Goal: Task Accomplishment & Management: Complete application form

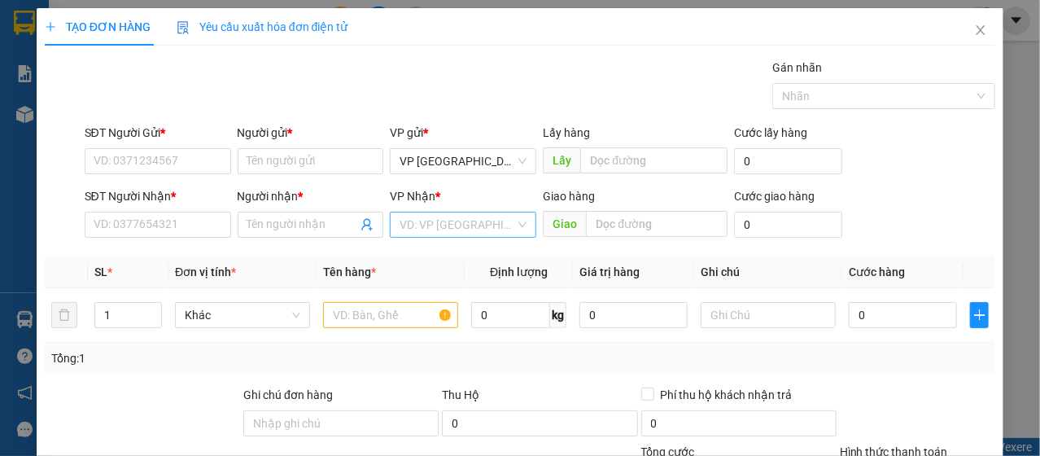
click at [408, 229] on input "search" at bounding box center [458, 224] width 116 height 24
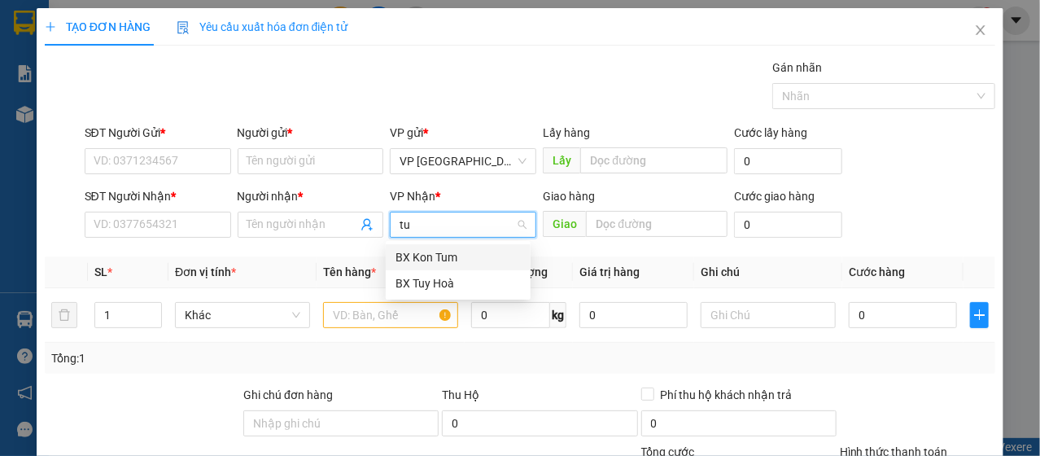
type input "tuy"
click at [439, 264] on div "BX Tuy Hoà" at bounding box center [457, 257] width 125 height 18
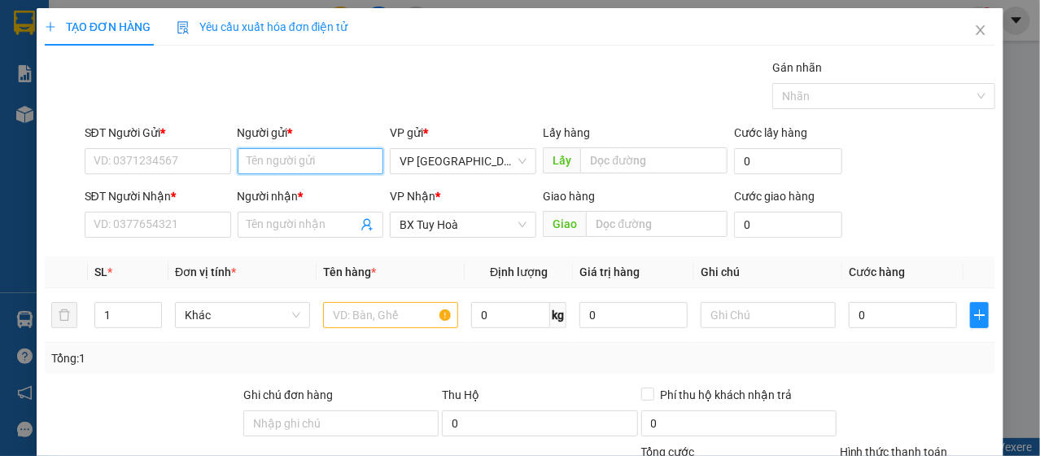
click at [255, 166] on input "Người gửi *" at bounding box center [311, 161] width 146 height 26
type input "Cháo"
click at [312, 192] on div "cháo kyo - 03337688299" at bounding box center [306, 193] width 125 height 18
type input "03337688299"
type input "cháo kyo"
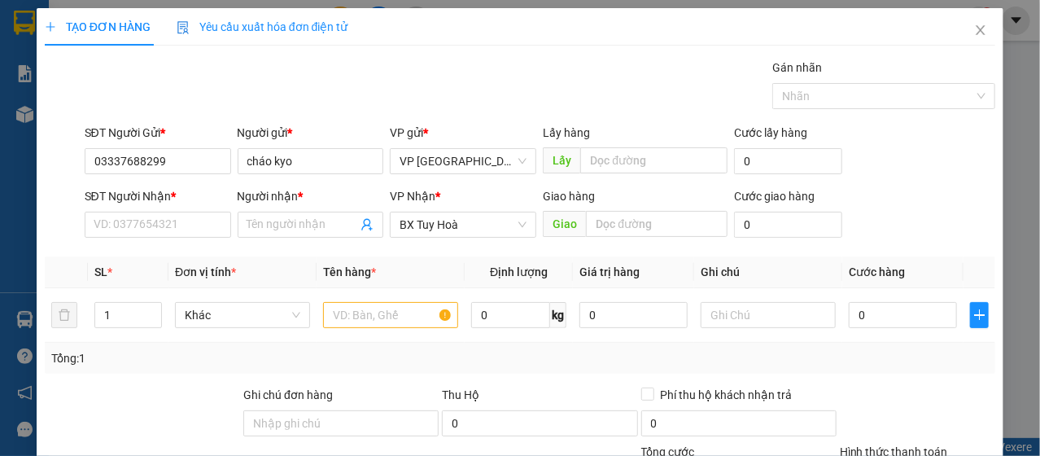
click at [165, 237] on div "SĐT Người Nhận * VD: 0377654321" at bounding box center [158, 215] width 146 height 57
click at [165, 229] on input "SĐT Người Nhận *" at bounding box center [158, 225] width 146 height 26
click at [199, 163] on input "03337688299" at bounding box center [158, 161] width 146 height 26
click at [261, 159] on input "cháo kyo" at bounding box center [311, 161] width 146 height 26
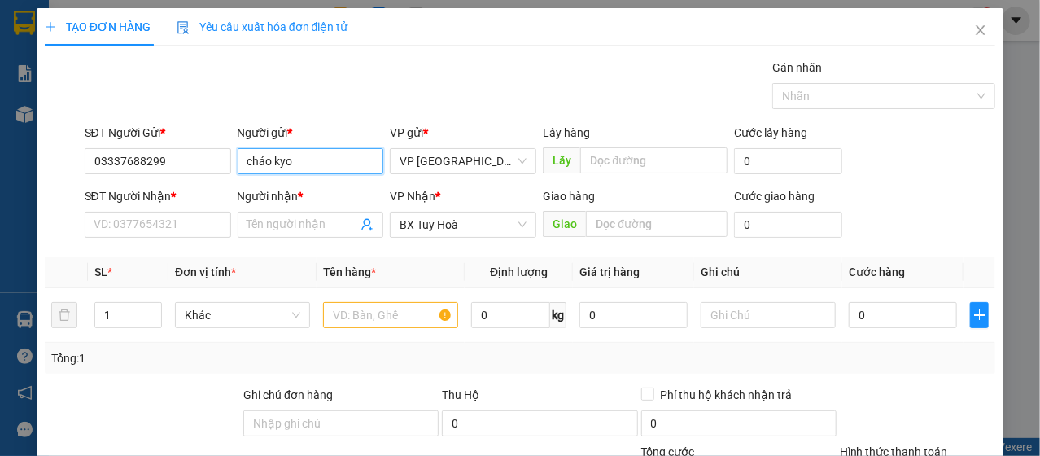
click at [261, 159] on input "cháo kyo" at bounding box center [311, 161] width 146 height 26
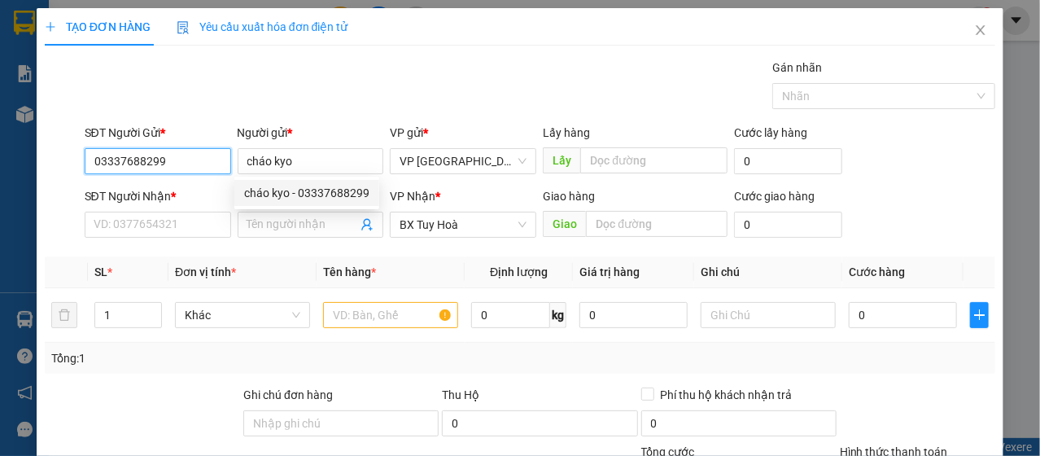
click at [206, 166] on input "03337688299" at bounding box center [158, 161] width 146 height 26
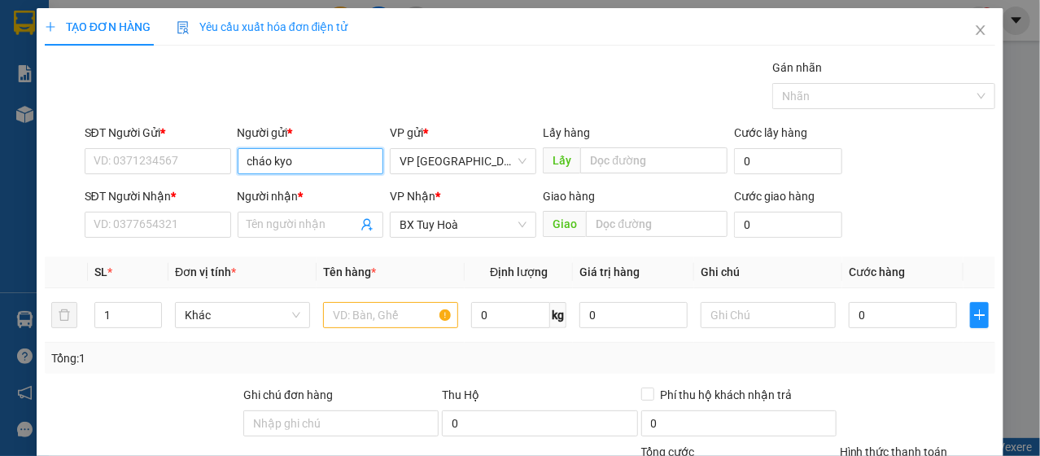
click at [271, 154] on input "cháo kyo" at bounding box center [311, 161] width 146 height 26
type input "long"
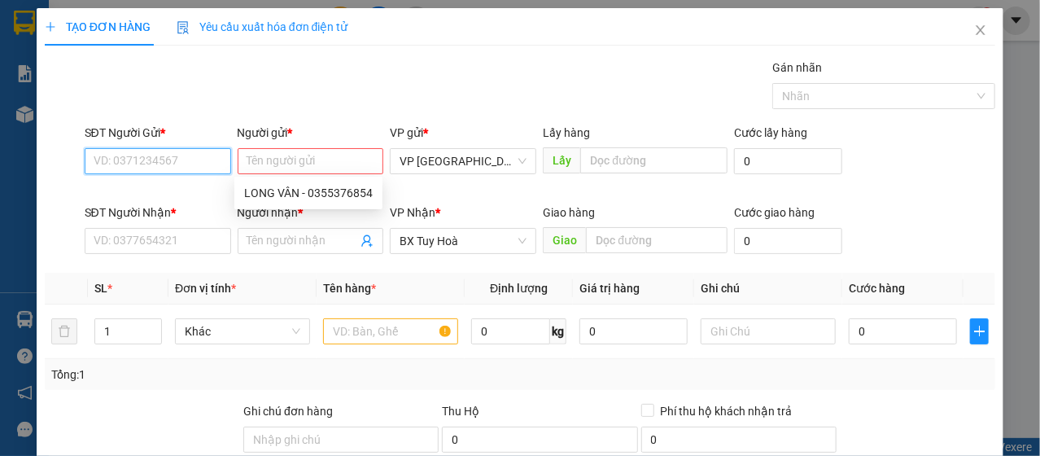
click at [133, 160] on input "SĐT Người Gửi *" at bounding box center [158, 161] width 146 height 26
type input "0337"
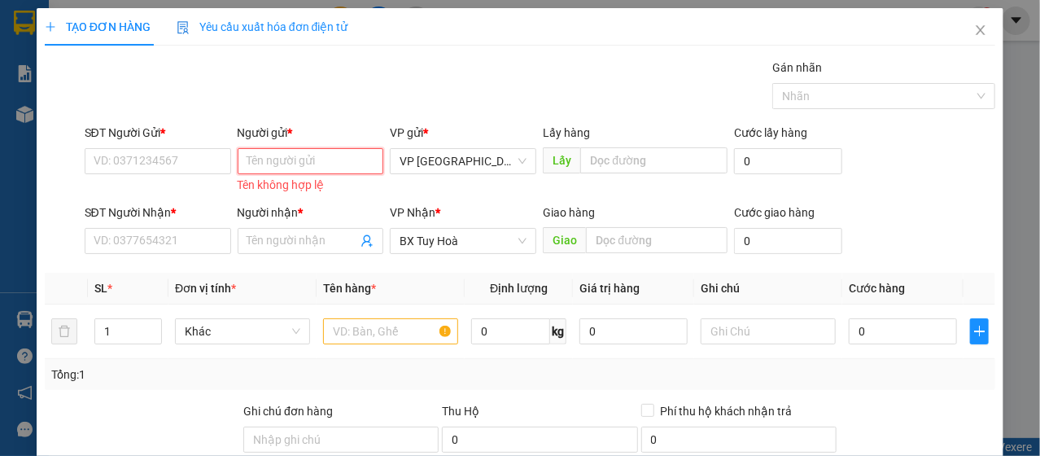
drag, startPoint x: 256, startPoint y: 155, endPoint x: 251, endPoint y: 148, distance: 8.8
click at [254, 152] on input "Người gửi *" at bounding box center [311, 161] width 146 height 26
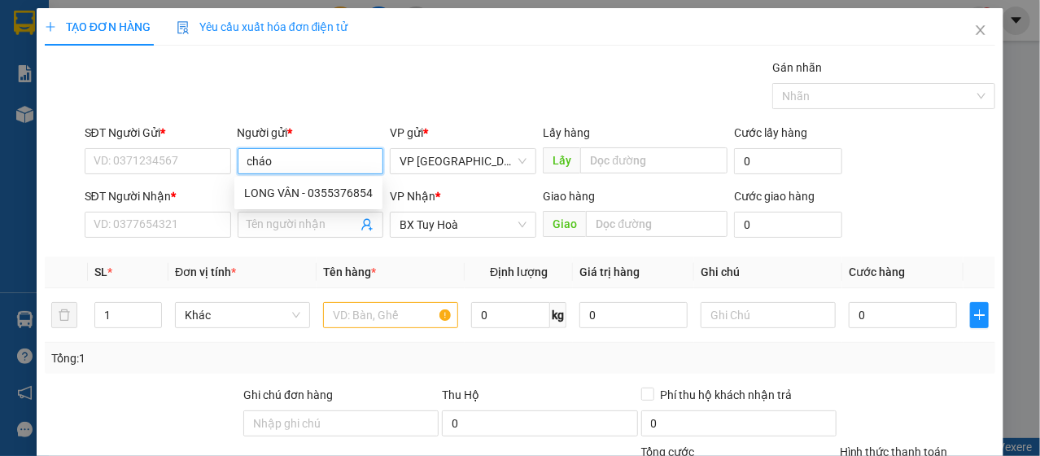
type input "cháo"
click at [287, 184] on div "cháo kyo - 03337688299" at bounding box center [306, 193] width 125 height 18
type input "03337688299"
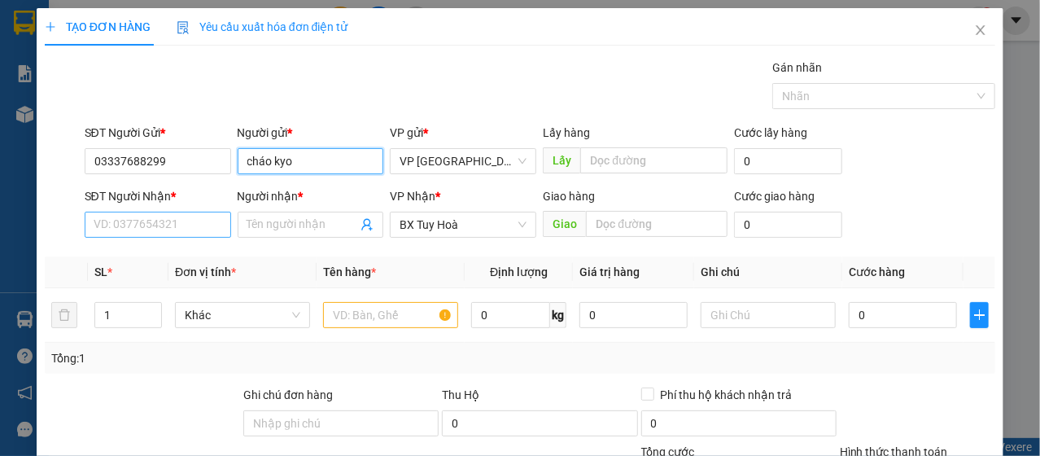
type input "cháo kyo"
click at [152, 234] on input "SĐT Người Nhận *" at bounding box center [158, 225] width 146 height 26
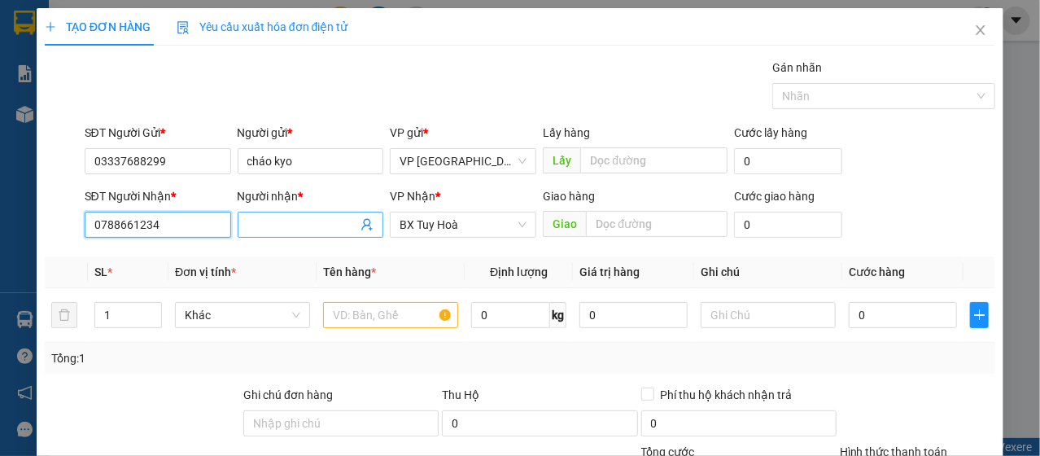
type input "0788661234"
click at [278, 229] on input "Người nhận *" at bounding box center [302, 225] width 111 height 18
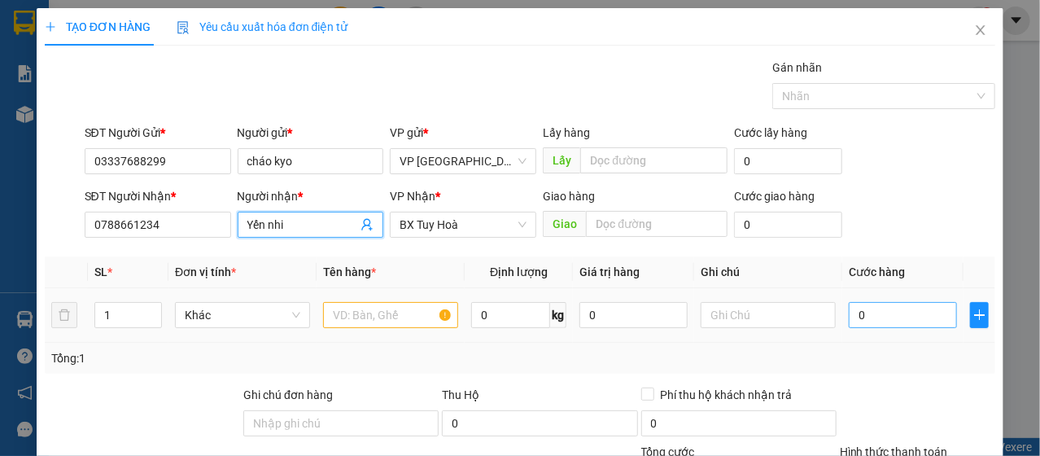
type input "Yến nhi"
click at [902, 313] on input "0" at bounding box center [903, 315] width 108 height 26
type input "4"
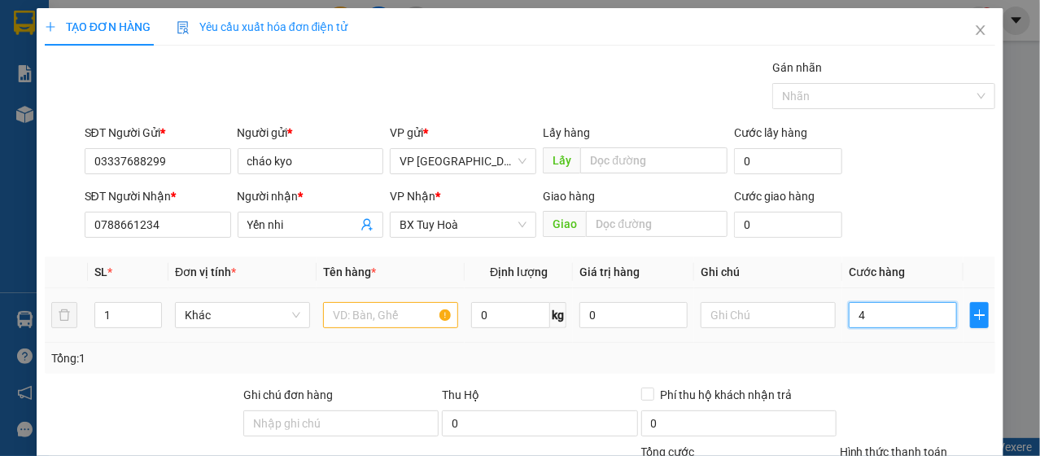
type input "40"
type input "400"
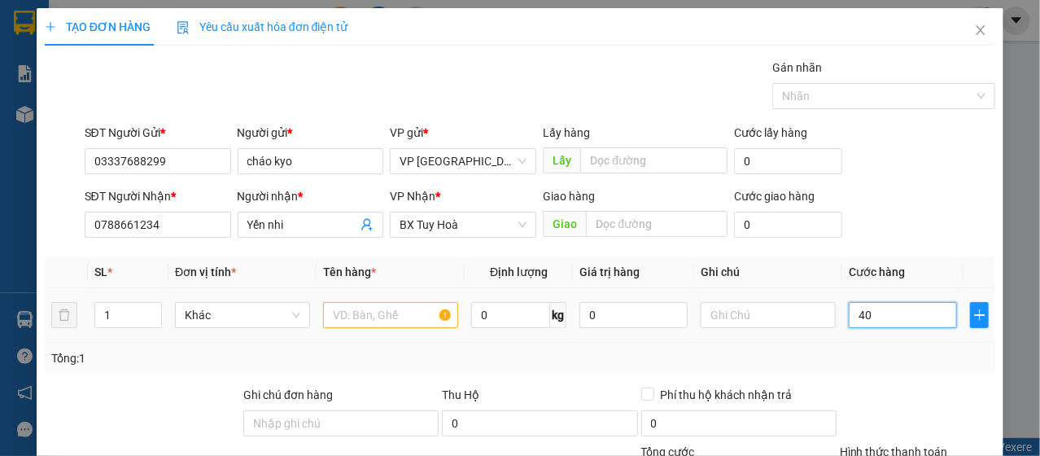
type input "400"
type input "4.000"
type input "40.000"
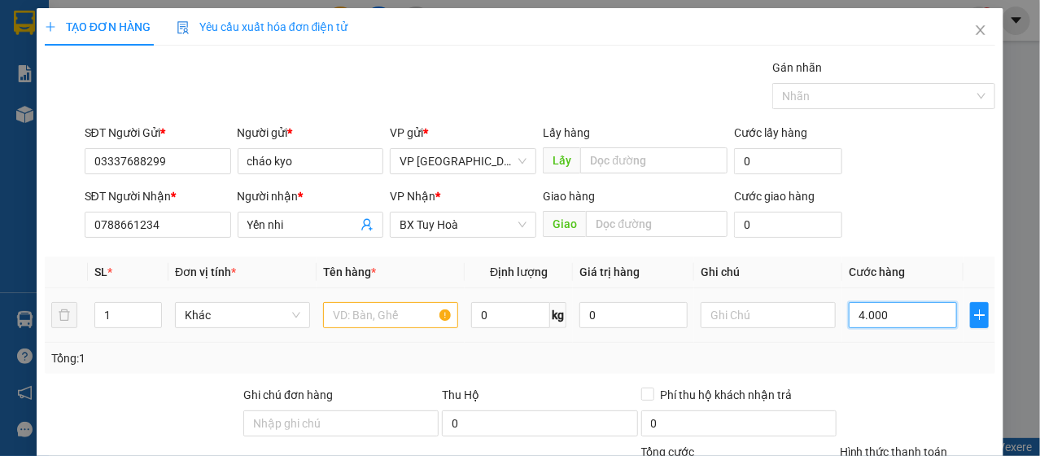
type input "40.000"
click at [403, 319] on input "text" at bounding box center [390, 315] width 135 height 26
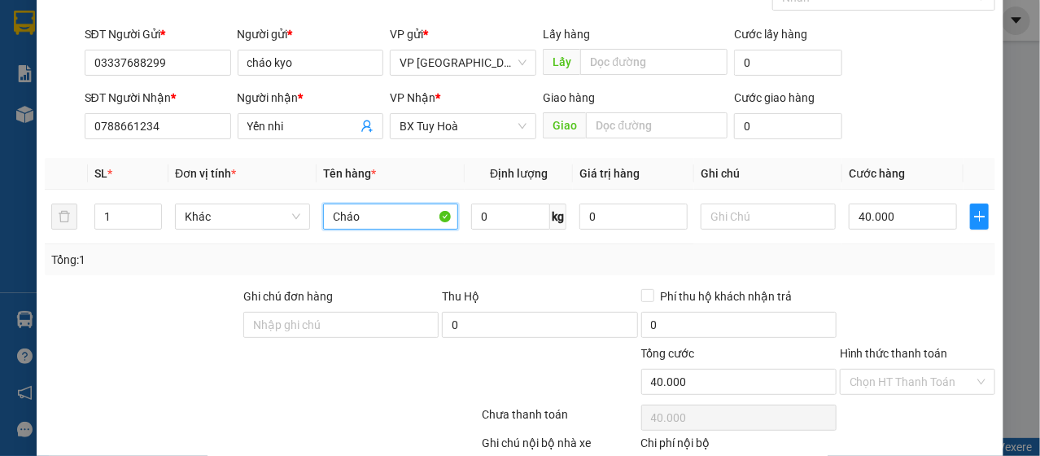
scroll to position [195, 0]
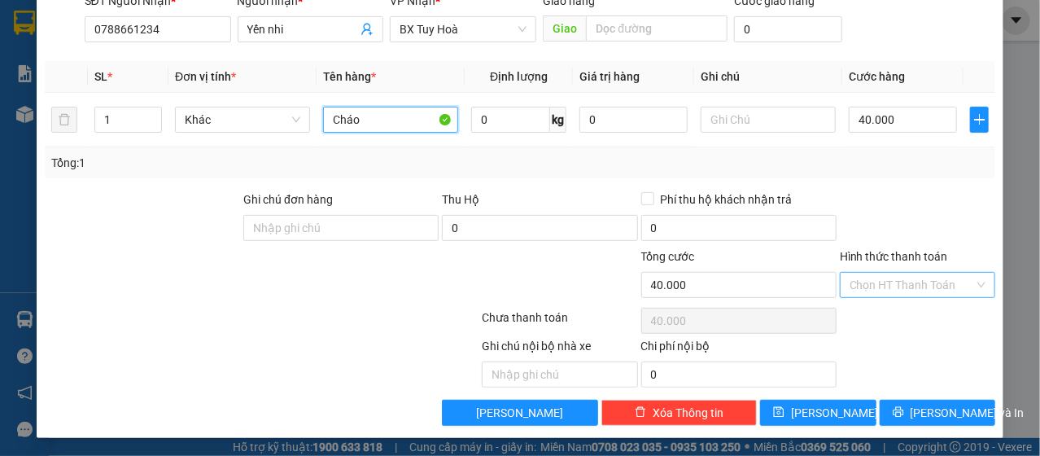
type input "Cháo"
click at [858, 290] on input "Hình thức thanh toán" at bounding box center [911, 285] width 124 height 24
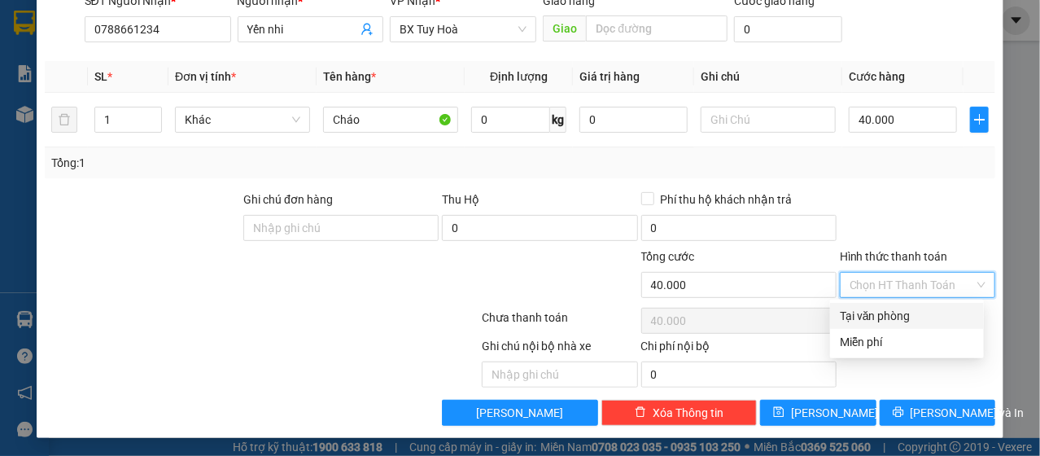
drag, startPoint x: 868, startPoint y: 317, endPoint x: 873, endPoint y: 336, distance: 20.1
click at [869, 317] on div "Tại văn phòng" at bounding box center [907, 316] width 134 height 18
type input "0"
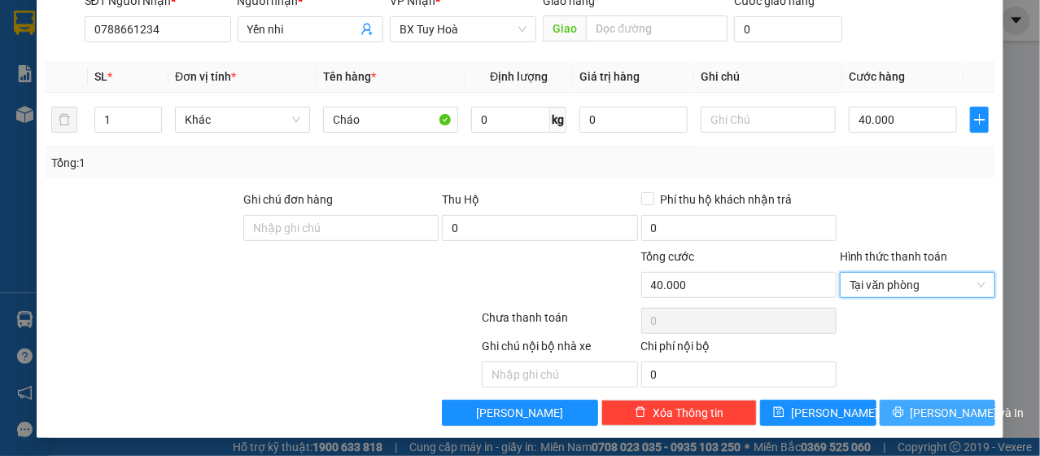
click at [894, 409] on button "[PERSON_NAME] và In" at bounding box center [938, 413] width 116 height 26
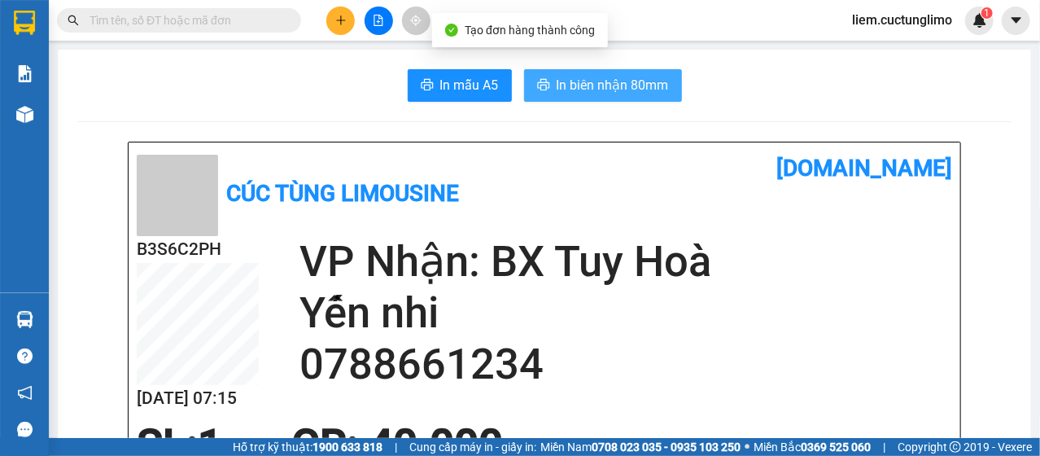
click at [602, 85] on span "In biên nhận 80mm" at bounding box center [613, 85] width 112 height 20
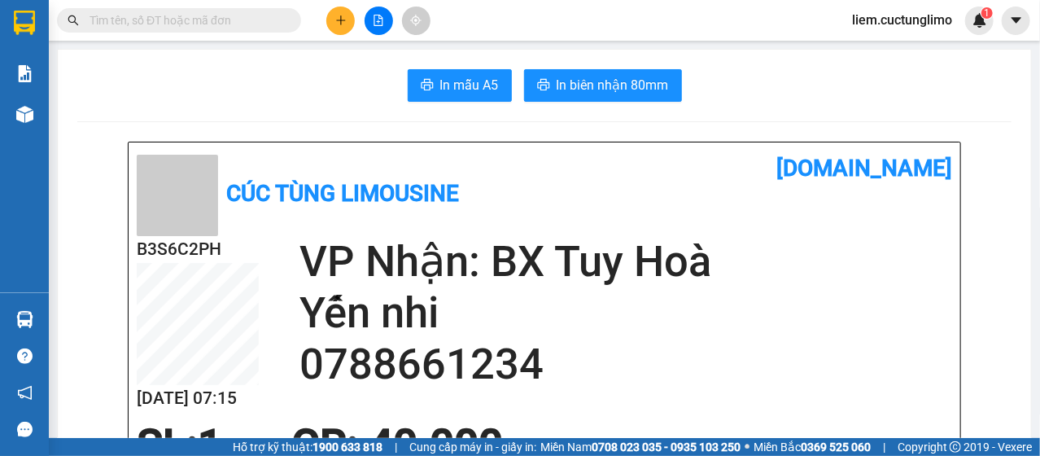
click at [326, 18] on div at bounding box center [378, 21] width 122 height 28
click at [335, 16] on icon "plus" at bounding box center [340, 20] width 11 height 11
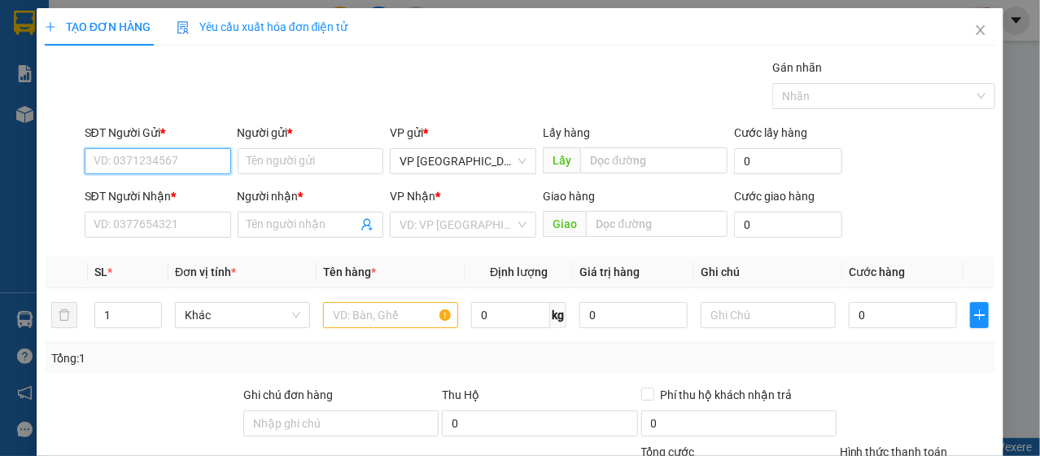
click at [152, 163] on input "SĐT Người Gửi *" at bounding box center [158, 161] width 146 height 26
type input "0798325905"
click at [155, 203] on div "0798325905 - loan" at bounding box center [156, 193] width 145 height 26
type input "loan"
type input "0798325905"
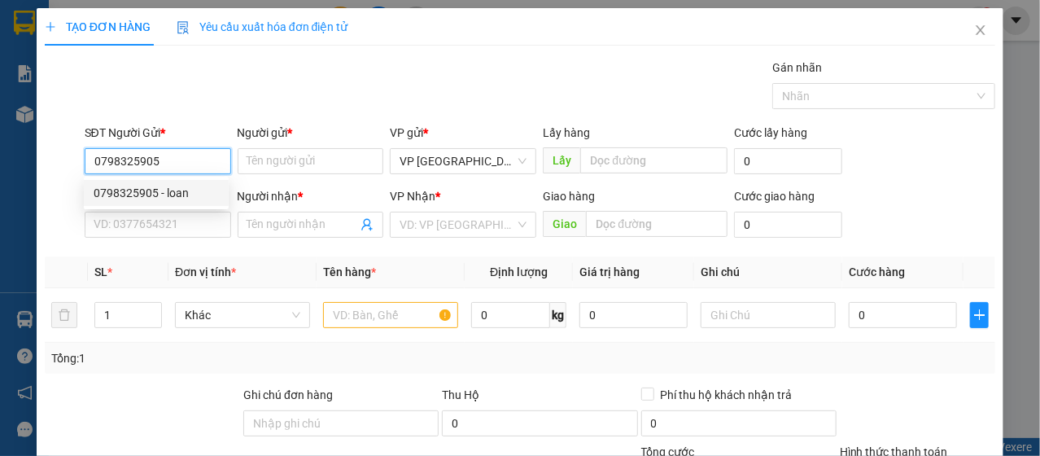
type input "loan"
type input "60.000"
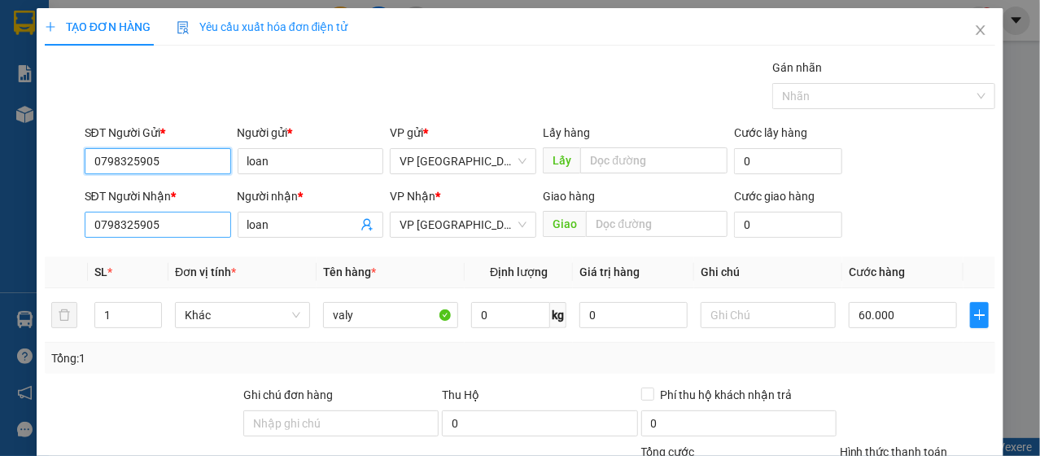
type input "0798325905"
click at [166, 224] on input "0798325905" at bounding box center [158, 225] width 146 height 26
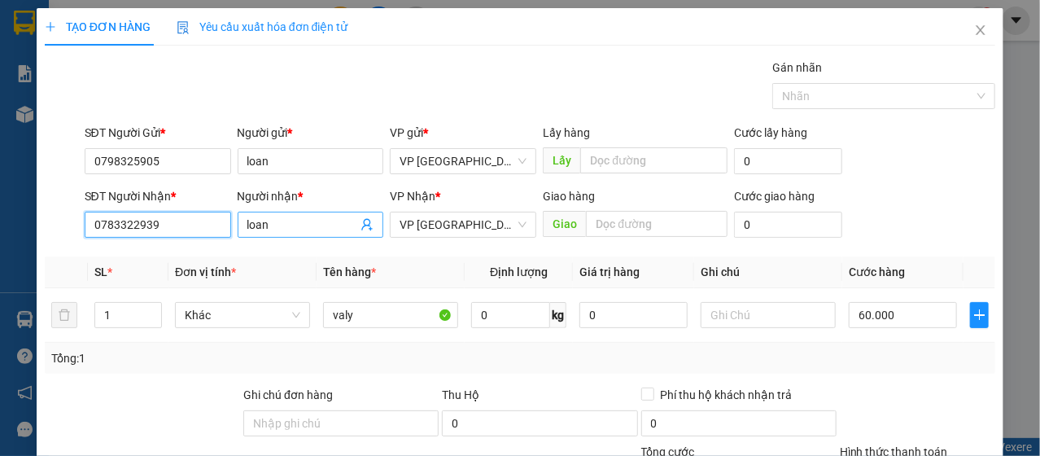
type input "0783322939"
click at [287, 221] on input "loan" at bounding box center [302, 225] width 111 height 18
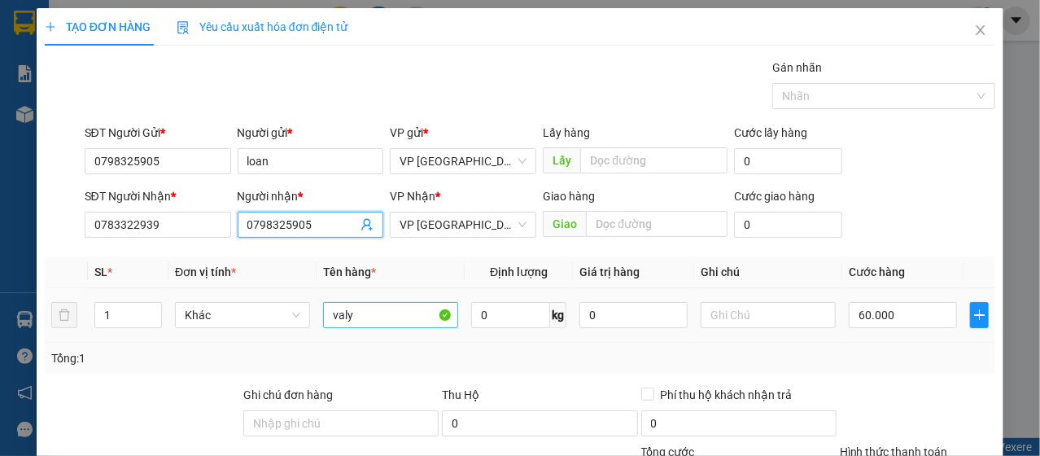
type input "0798325905"
click at [348, 315] on input "valy" at bounding box center [390, 315] width 135 height 26
type input "Vali"
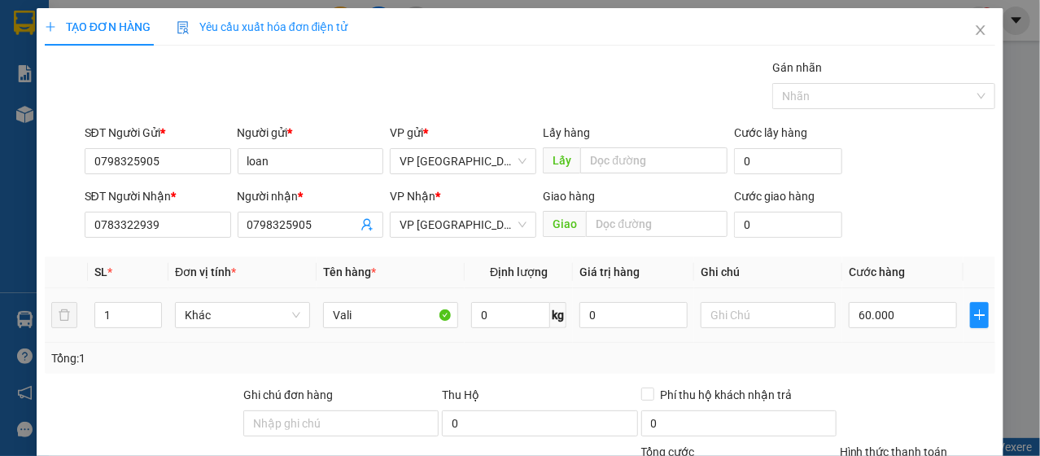
click at [869, 330] on div "60.000" at bounding box center [903, 315] width 108 height 33
click at [869, 321] on input "60.000" at bounding box center [903, 315] width 108 height 26
type input "1"
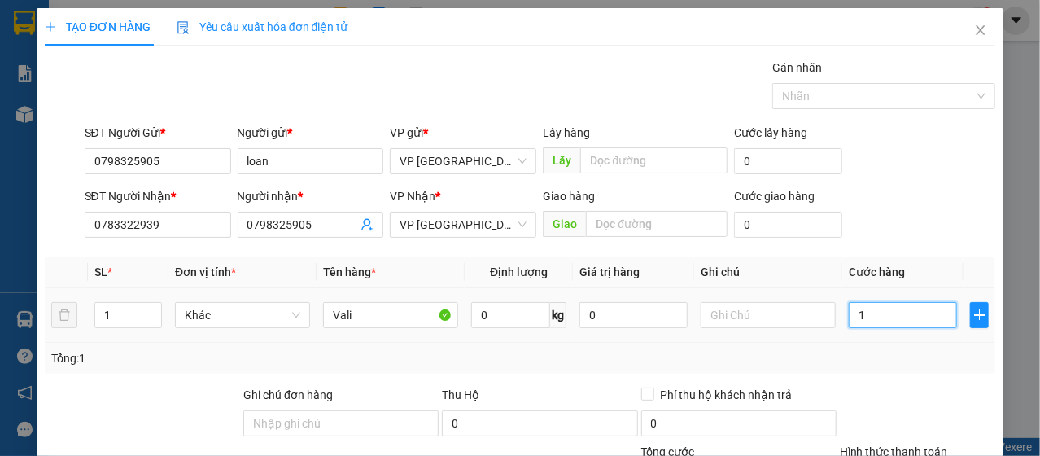
type input "10"
type input "100"
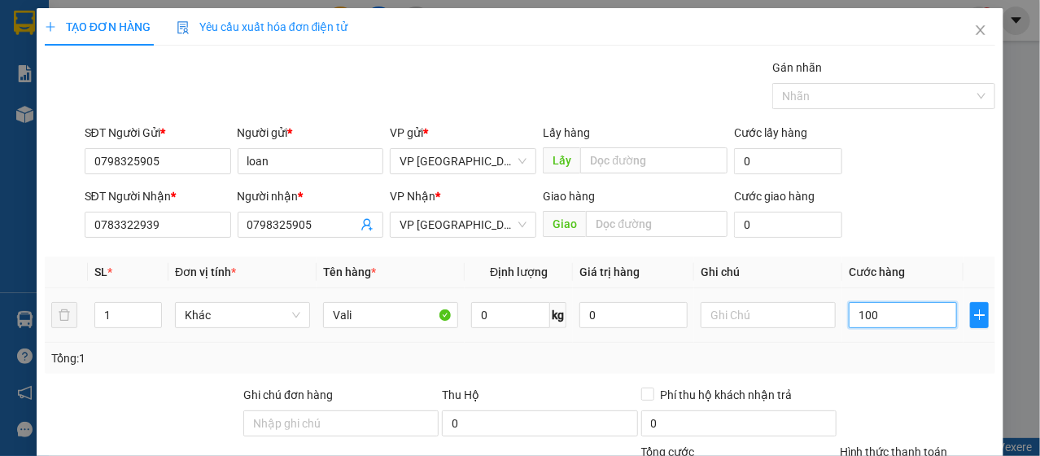
type input "1.000"
type input "10.000"
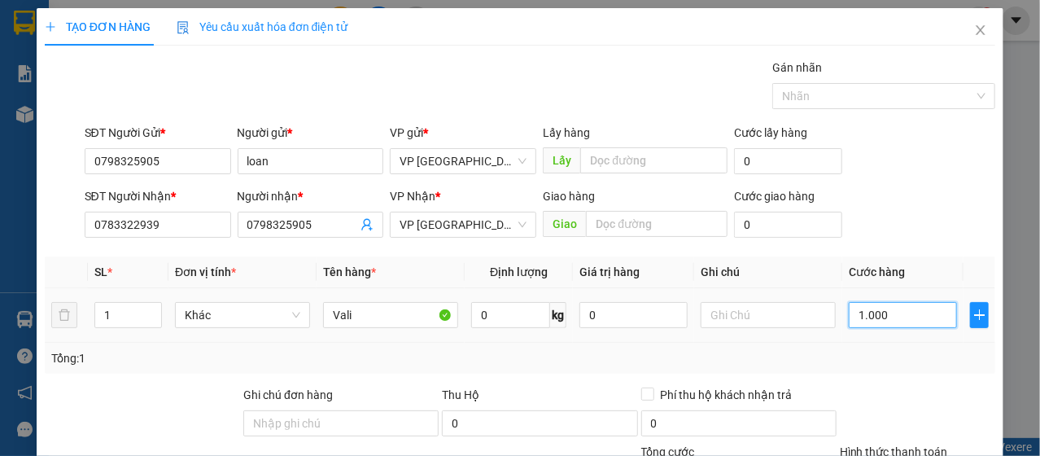
type input "10.000"
type input "100.000"
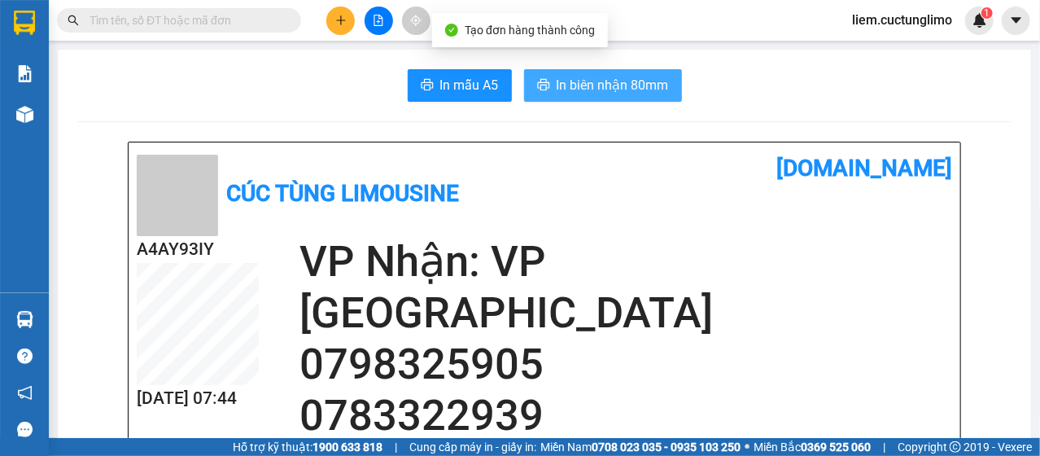
click at [668, 91] on button "In biên nhận 80mm" at bounding box center [603, 85] width 158 height 33
